Goal: Find contact information: Find contact information

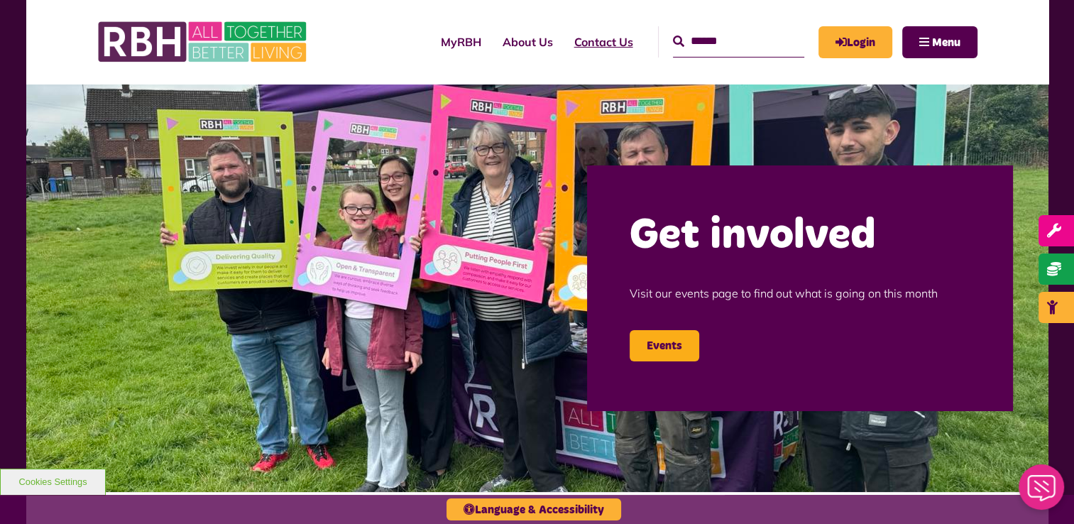
click at [588, 35] on link "Contact Us" at bounding box center [604, 42] width 80 height 38
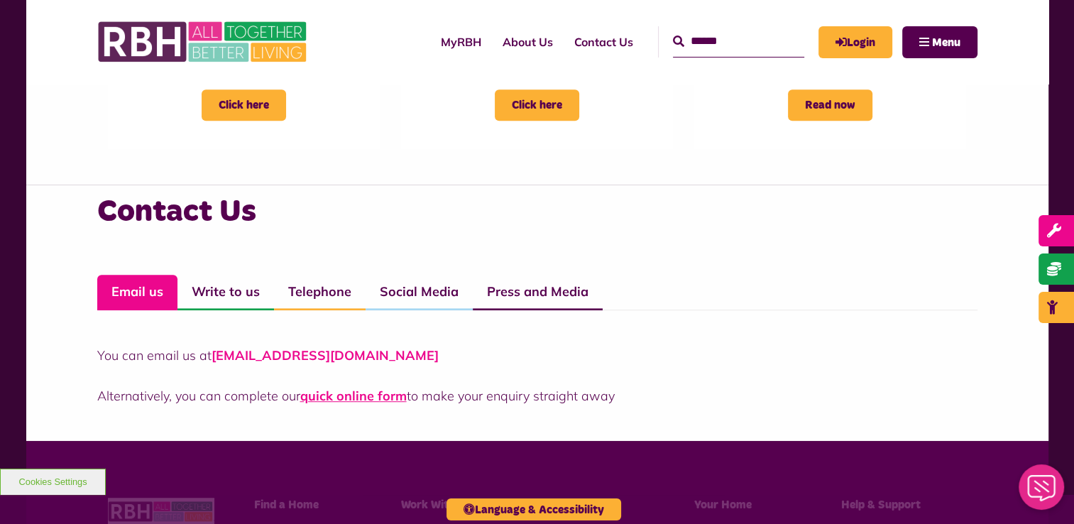
scroll to position [923, 0]
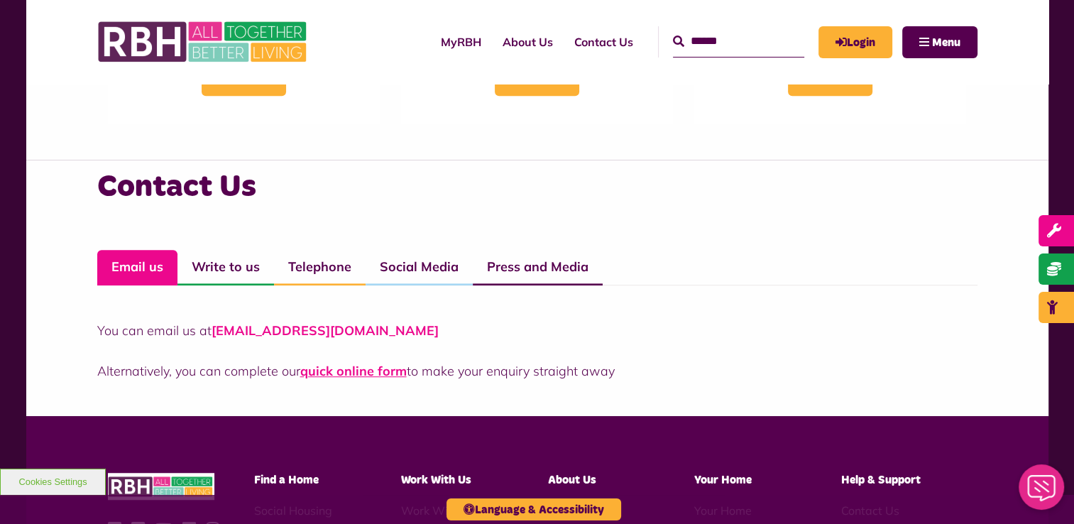
click at [358, 328] on link "[EMAIL_ADDRESS][DOMAIN_NAME]" at bounding box center [325, 330] width 227 height 16
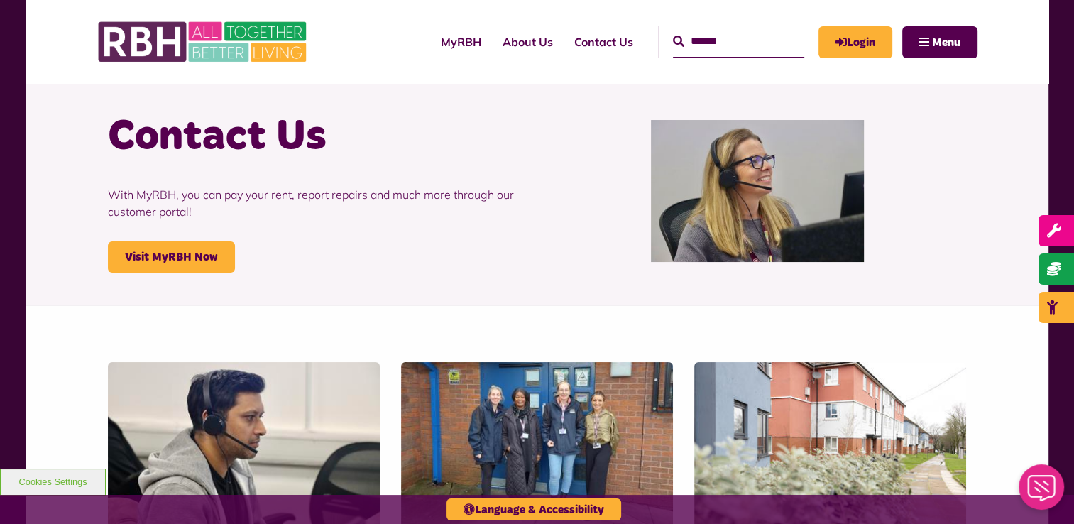
scroll to position [0, 0]
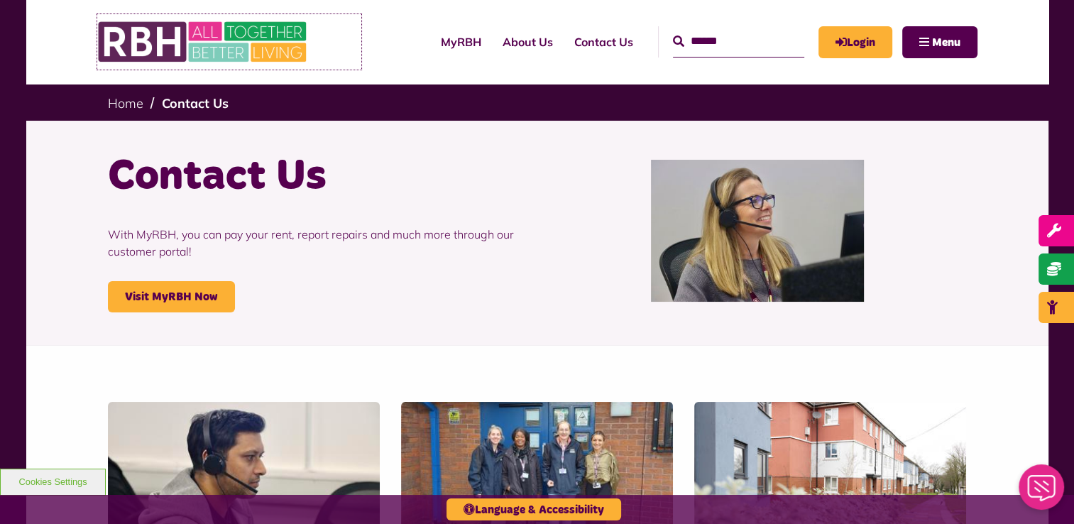
click at [216, 45] on img at bounding box center [203, 41] width 213 height 55
